Goal: Information Seeking & Learning: Learn about a topic

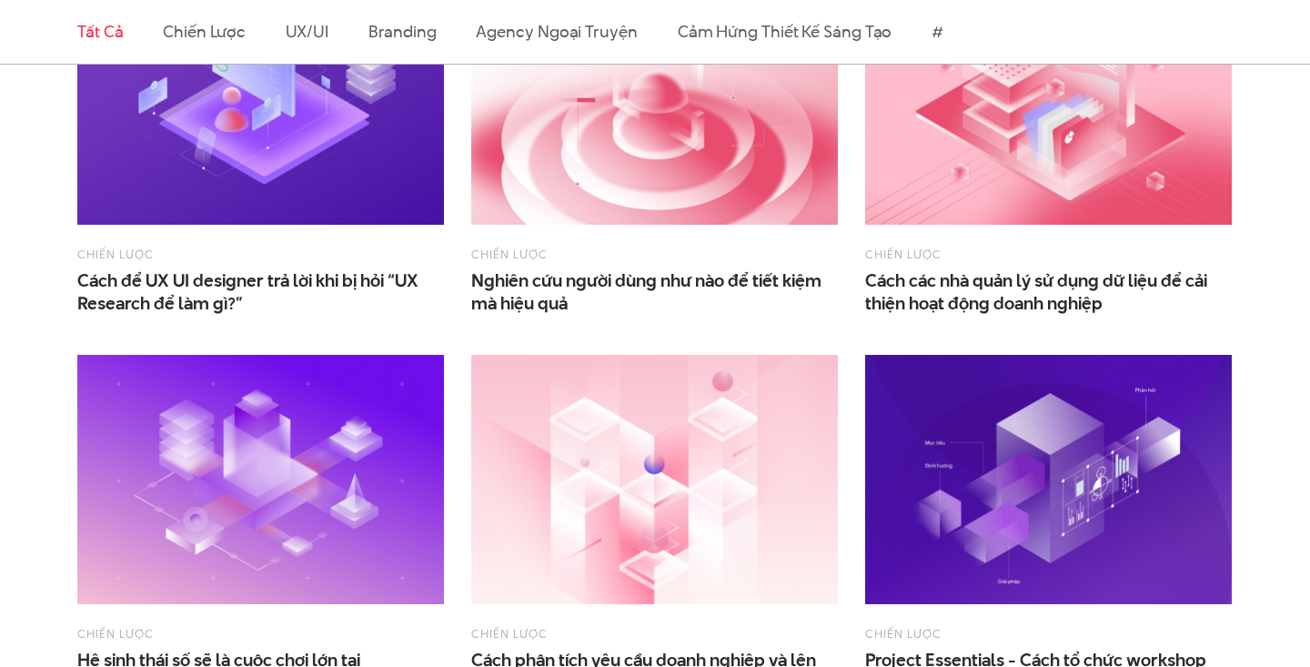
scroll to position [676, 0]
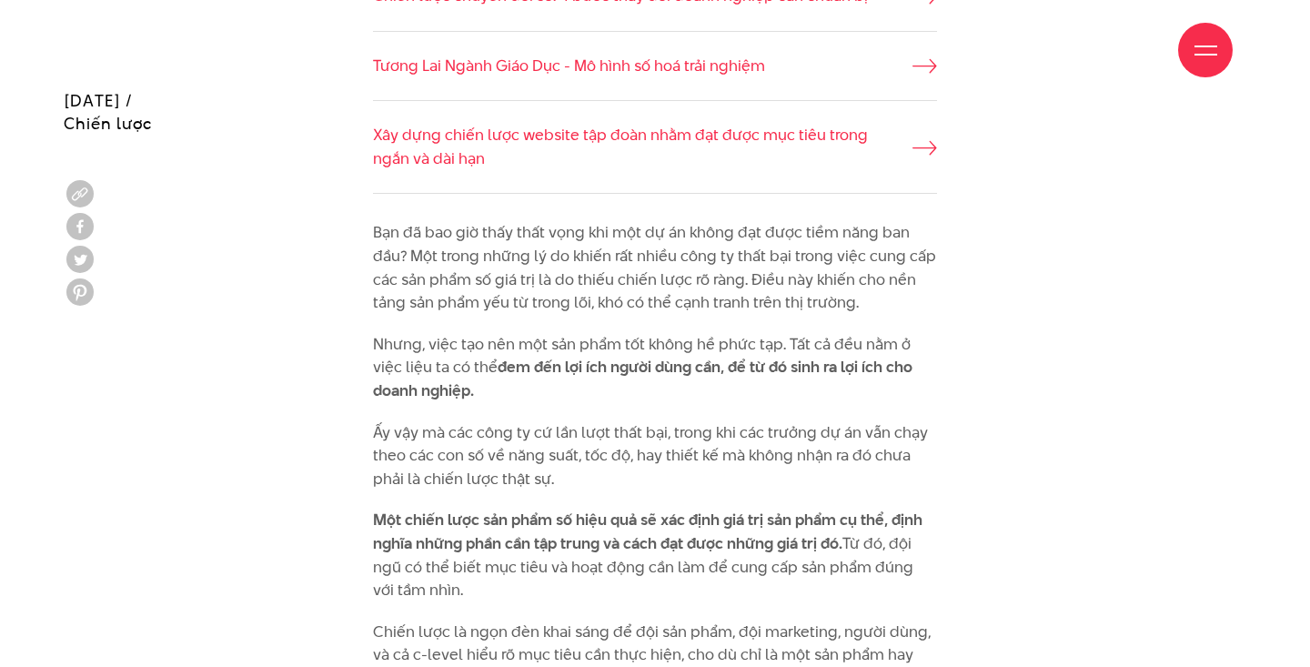
scroll to position [1335, 0]
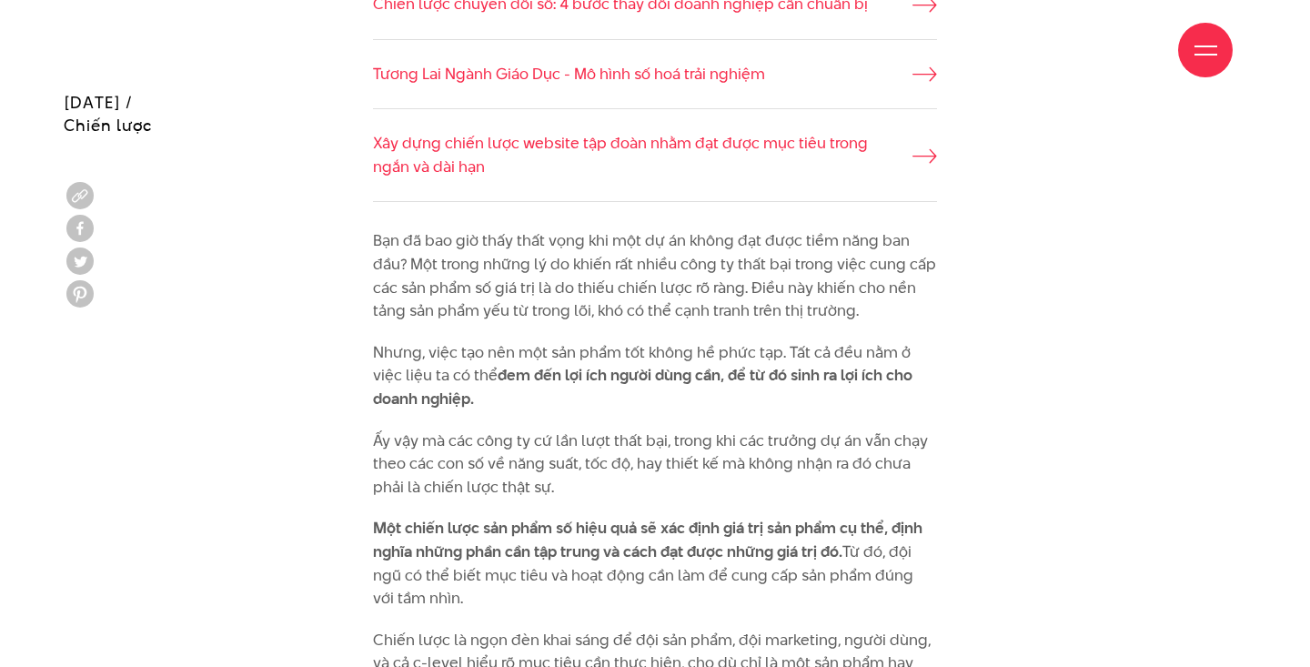
click at [447, 253] on p "Bạn đã bao giờ thấy thất vọng khi một dự án không đạt được tiềm năng ban đầu? M…" at bounding box center [655, 275] width 564 height 93
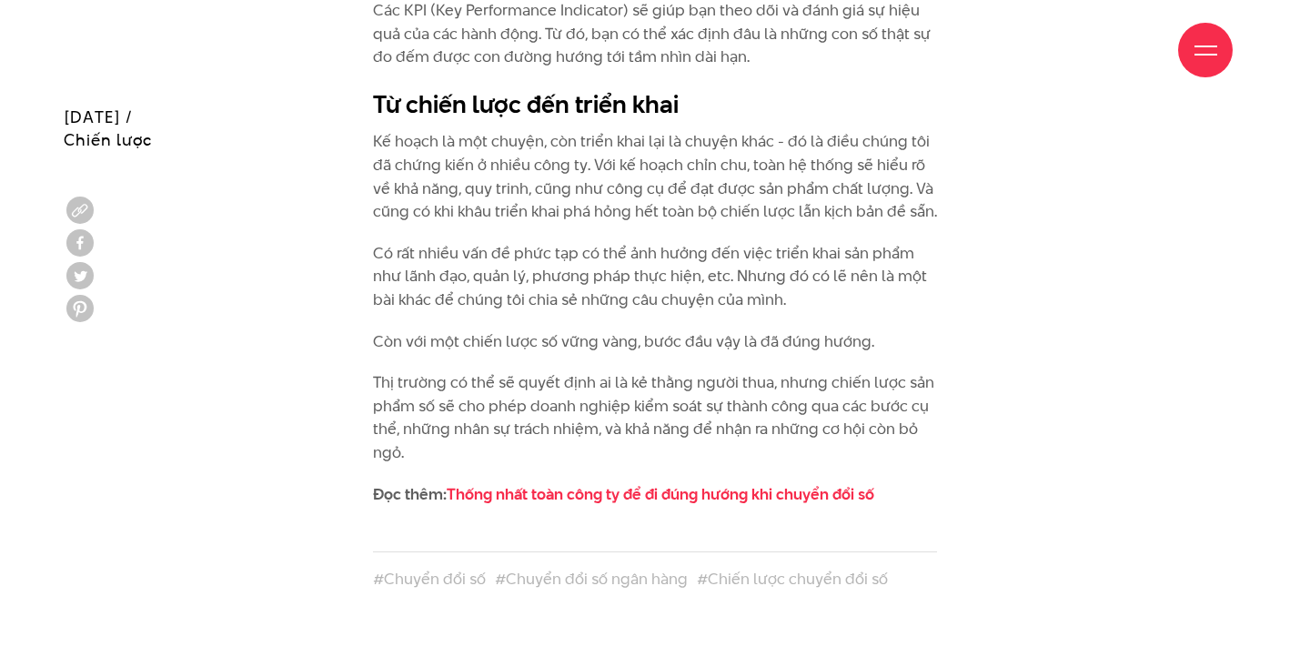
scroll to position [4469, 0]
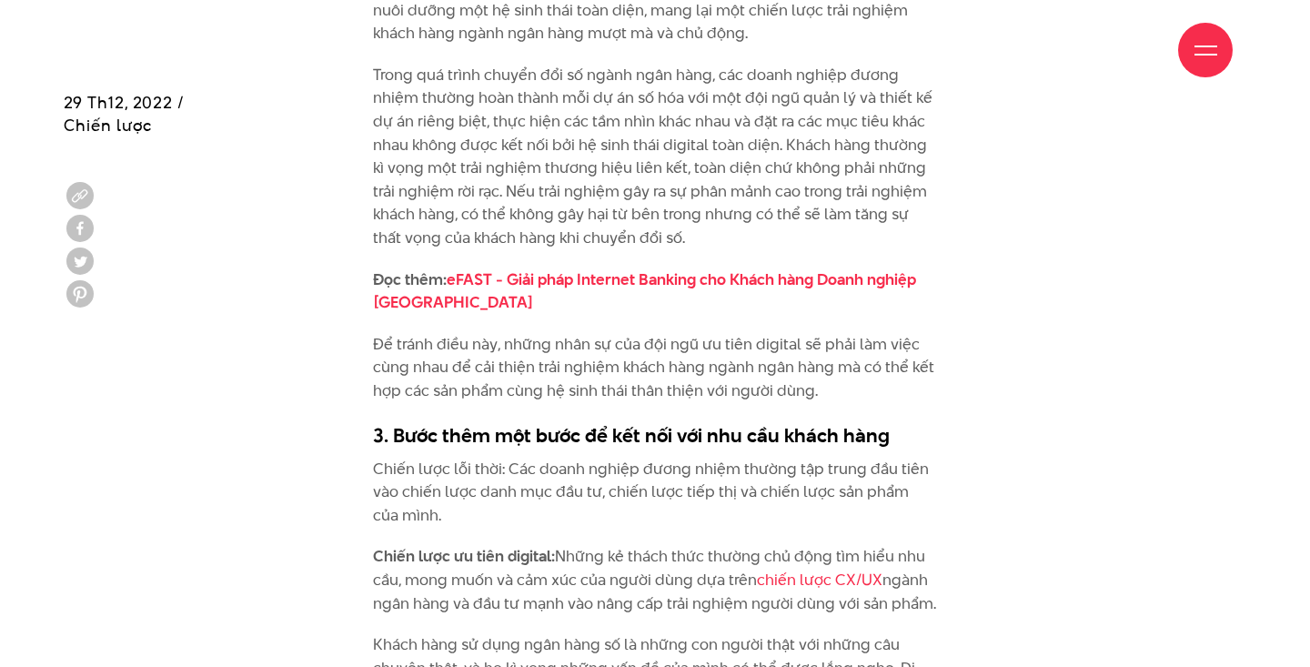
scroll to position [3244, 0]
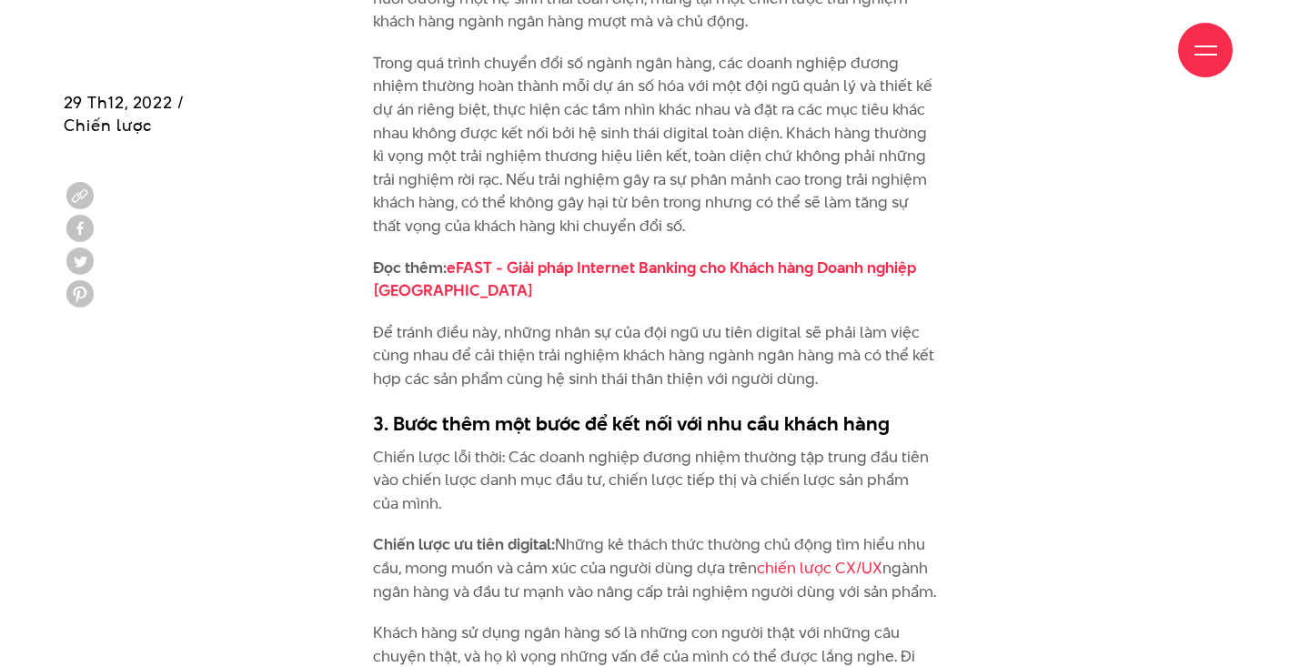
click at [520, 270] on p "Đọc thêm: eFAST - Giải pháp Internet Banking cho Khách hàng Doanh nghiệp Vietin…" at bounding box center [655, 279] width 564 height 46
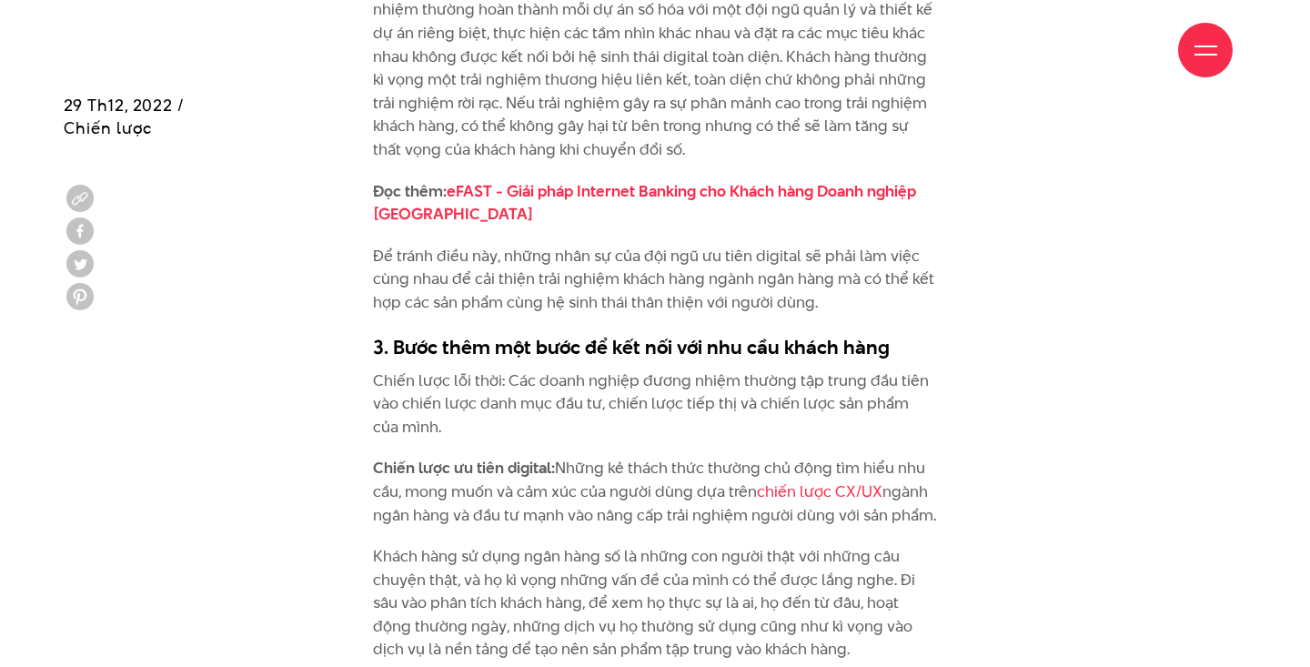
scroll to position [3326, 0]
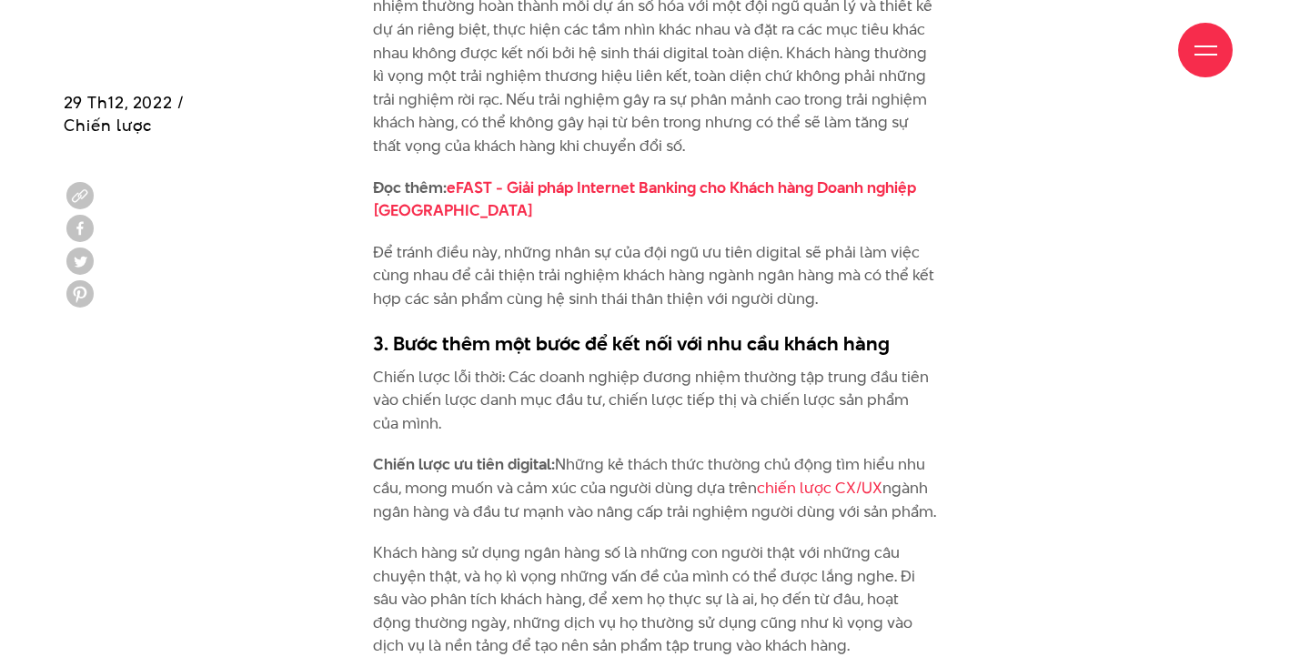
click at [520, 277] on p "Để tránh điều này, những nhân sự của đội ngũ ưu tiên digital sẽ phải làm việc c…" at bounding box center [655, 276] width 564 height 70
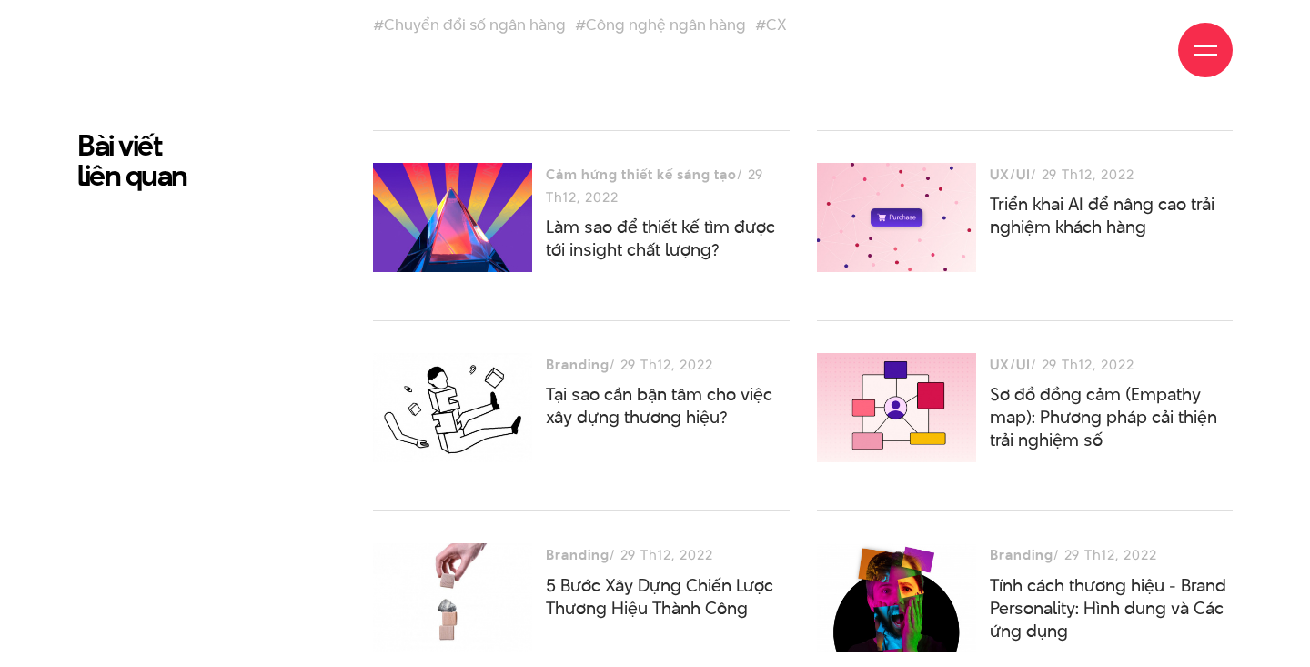
scroll to position [7140, 0]
click at [872, 374] on div at bounding box center [896, 406] width 159 height 109
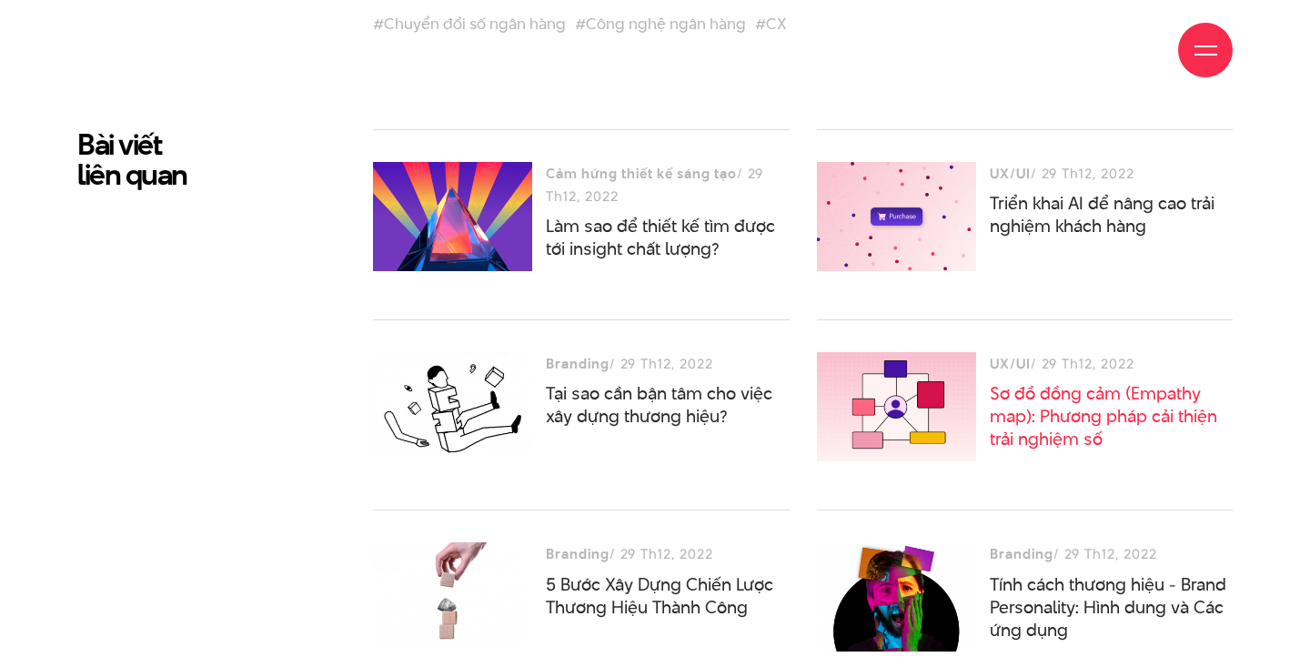
click at [1055, 381] on link "Sơ đồ đồng cảm (Empathy map): Phương pháp cải thiện trải nghiệm số" at bounding box center [1102, 416] width 227 height 70
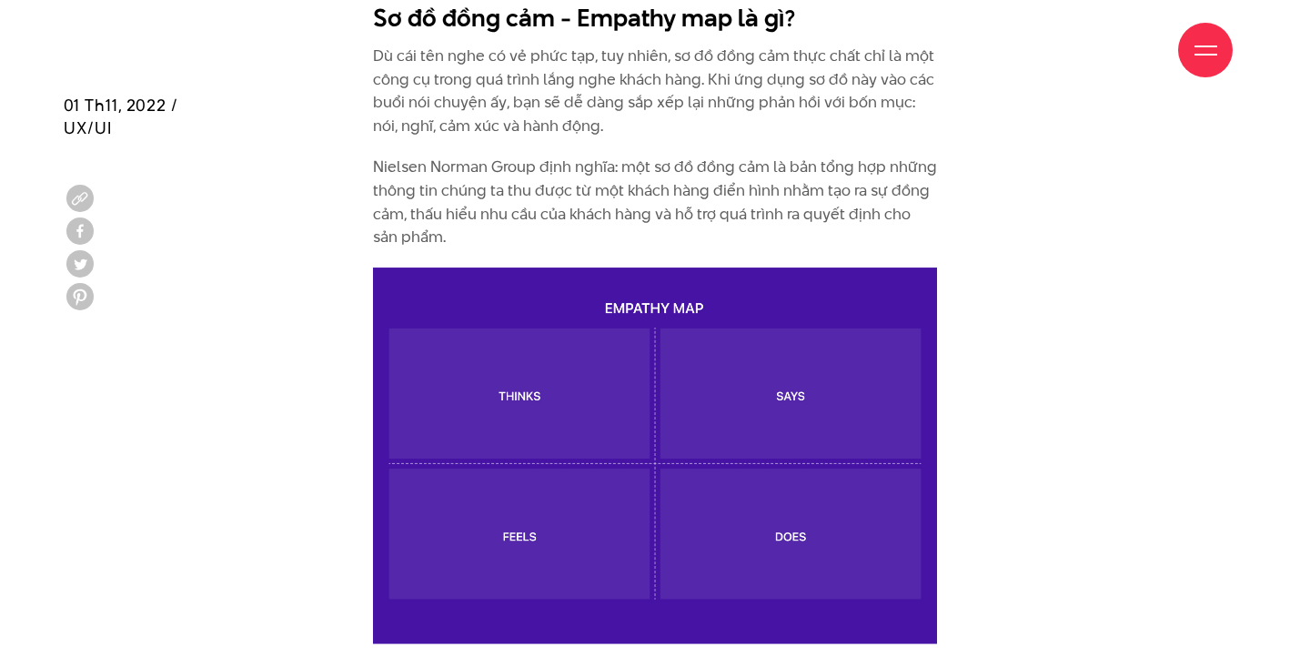
scroll to position [2036, 0]
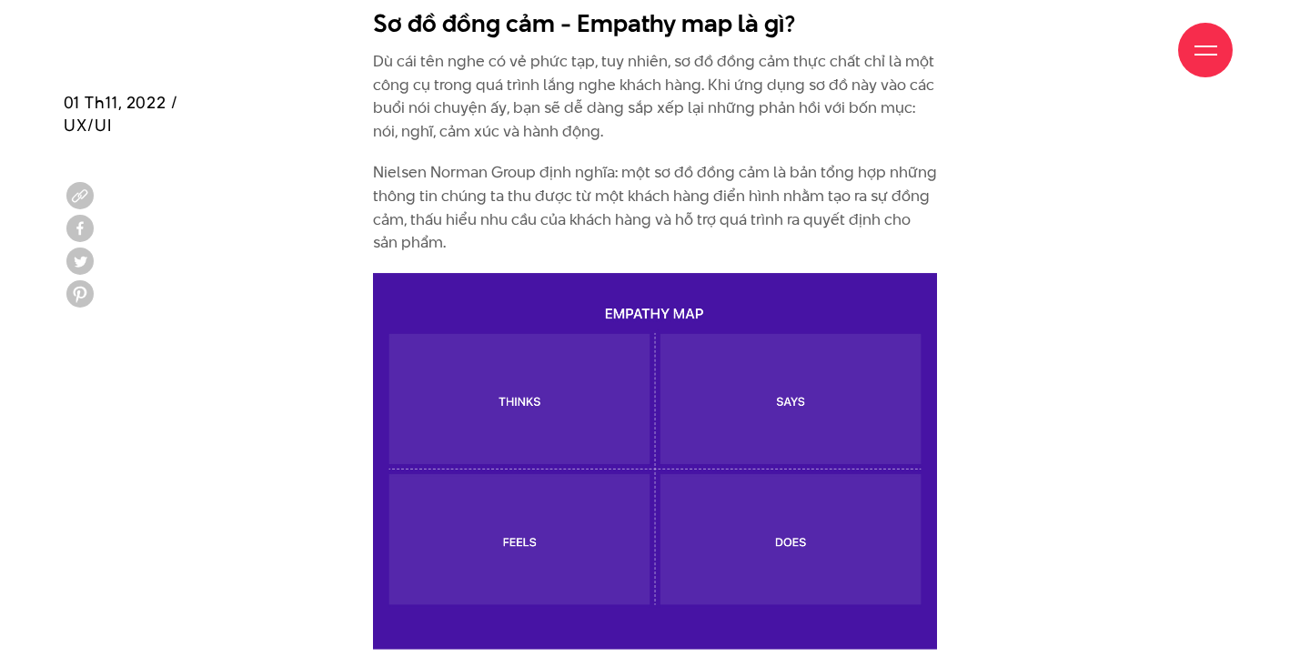
click at [548, 340] on img at bounding box center [655, 461] width 564 height 377
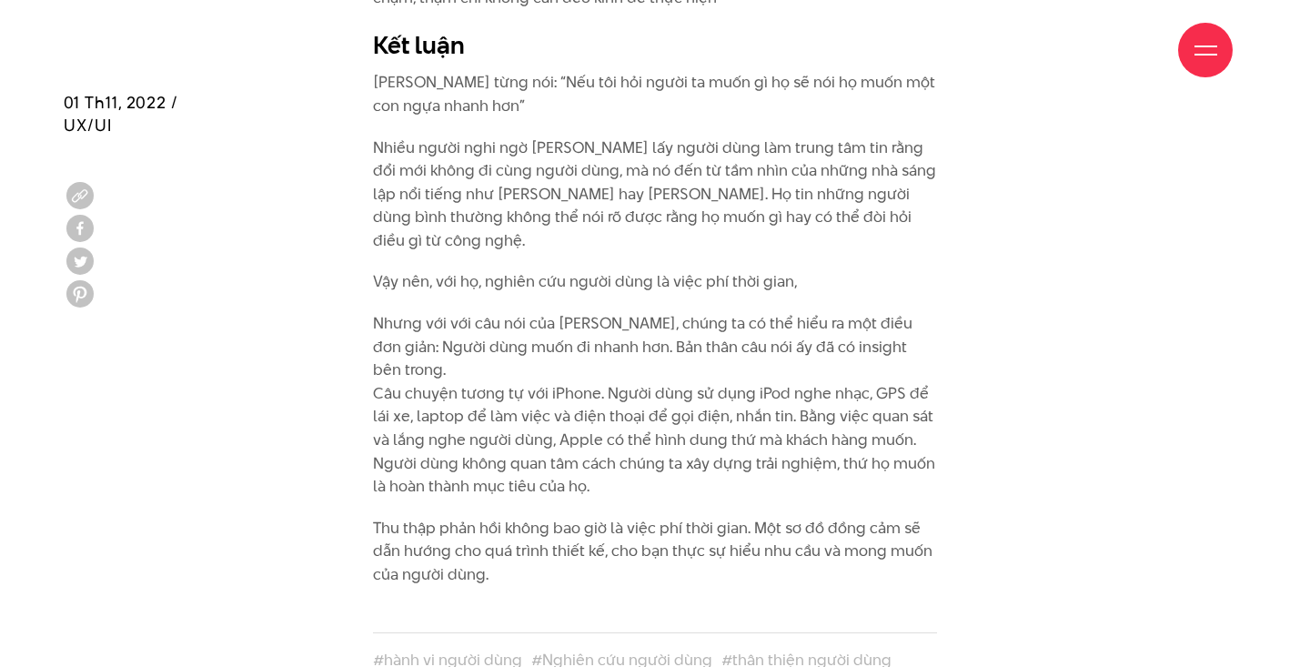
scroll to position [6041, 0]
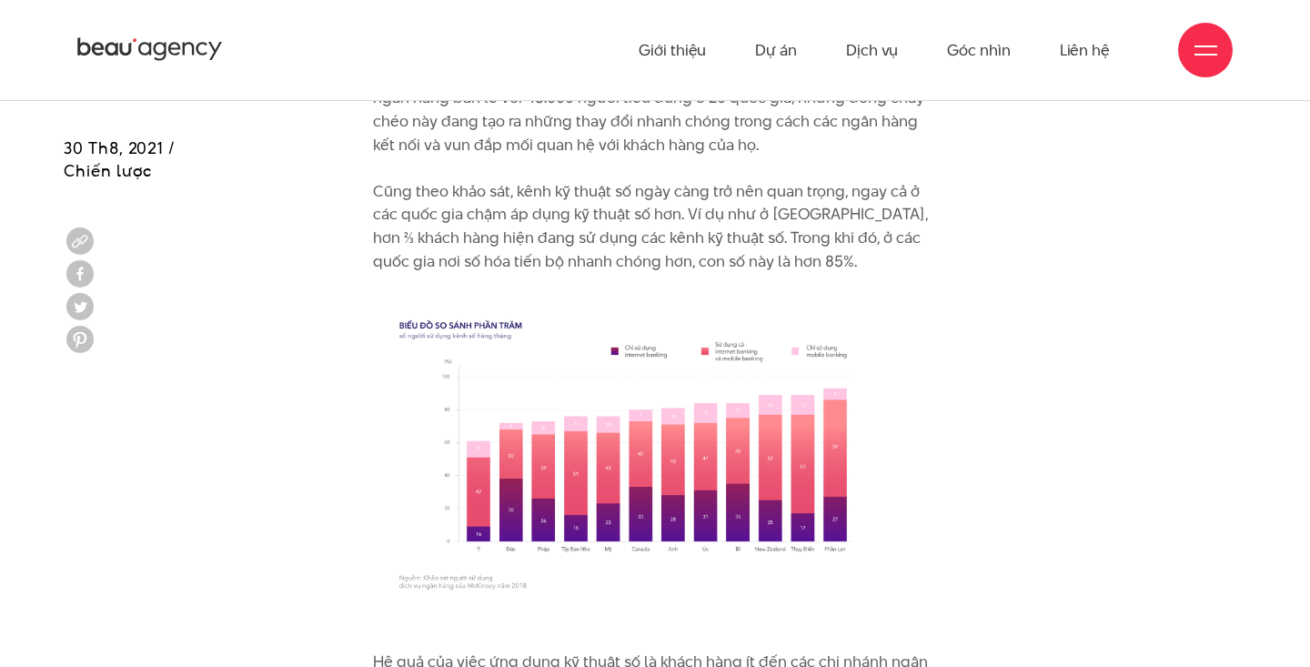
scroll to position [6403, 0]
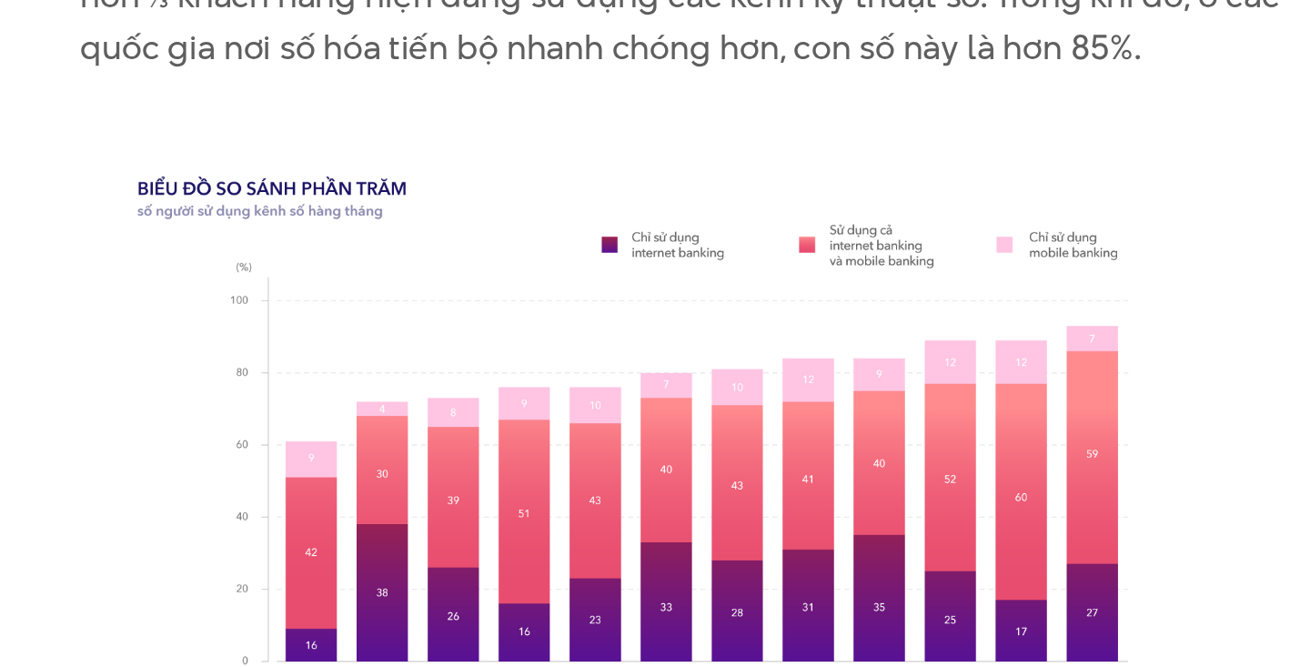
click at [618, 398] on img at bounding box center [655, 452] width 564 height 317
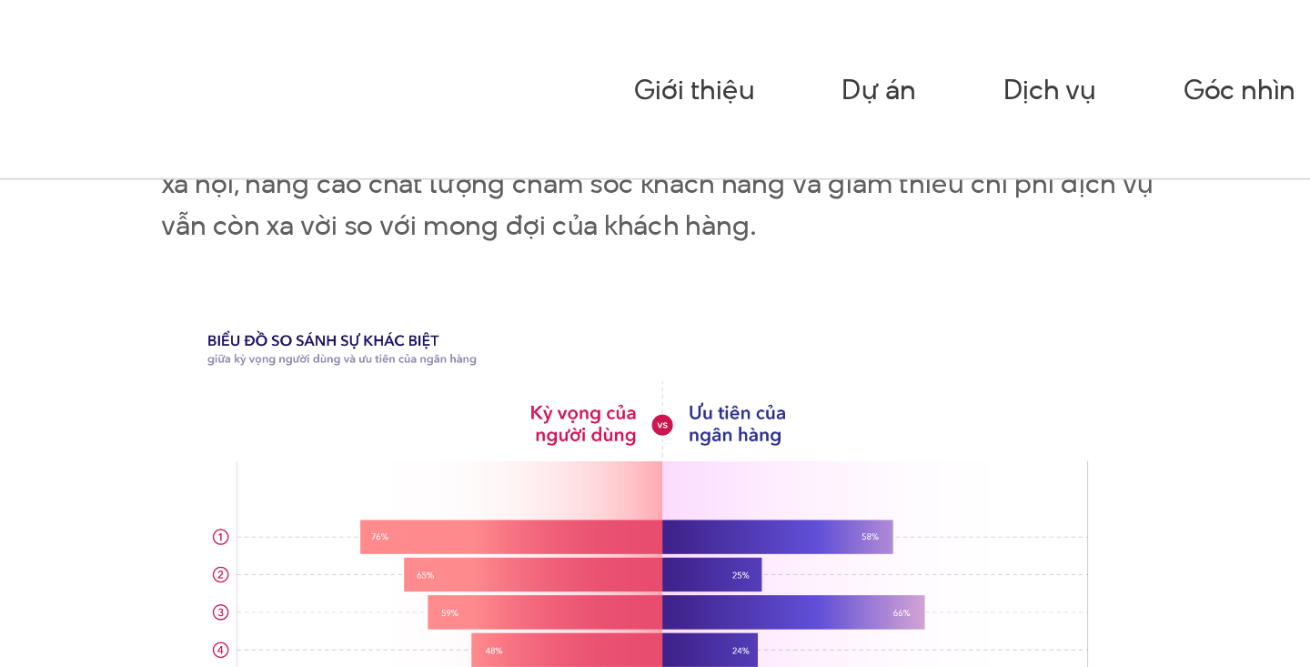
scroll to position [13289, 0]
